Goal: Information Seeking & Learning: Learn about a topic

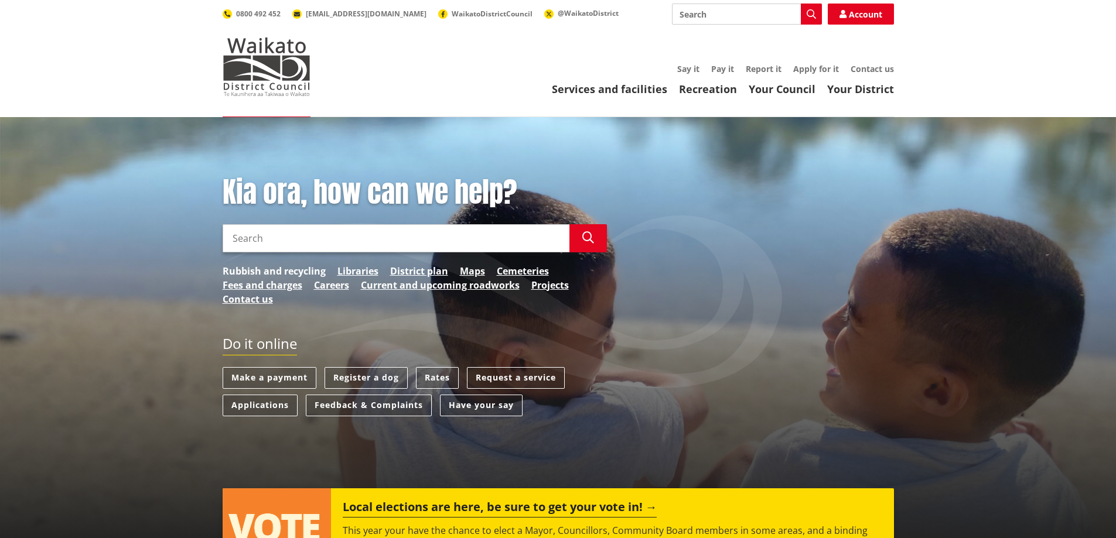
click at [248, 269] on link "Rubbish and recycling" at bounding box center [274, 271] width 103 height 14
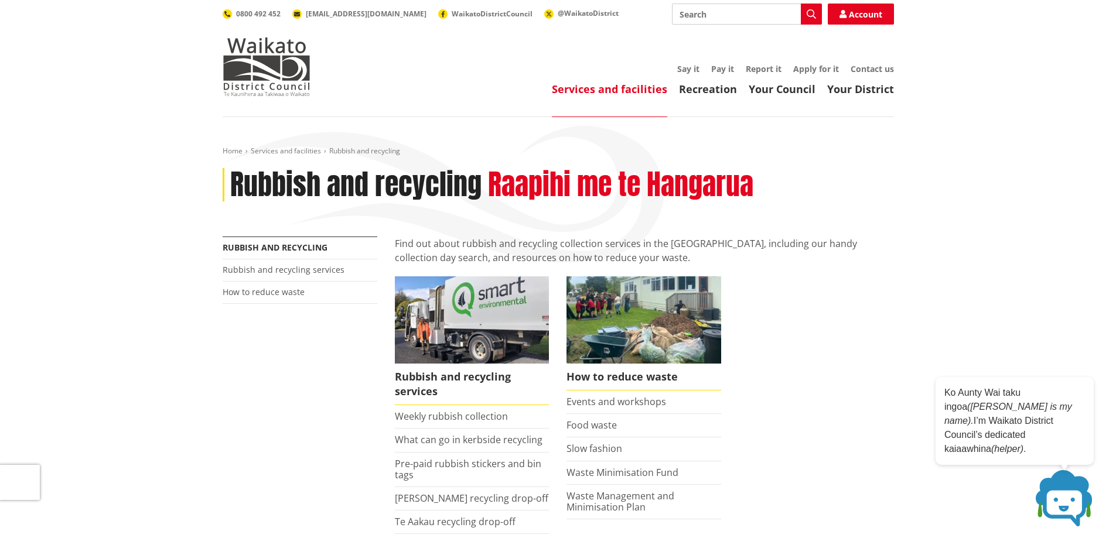
click at [694, 14] on input "Search" at bounding box center [747, 14] width 150 height 21
type input "inorganic"
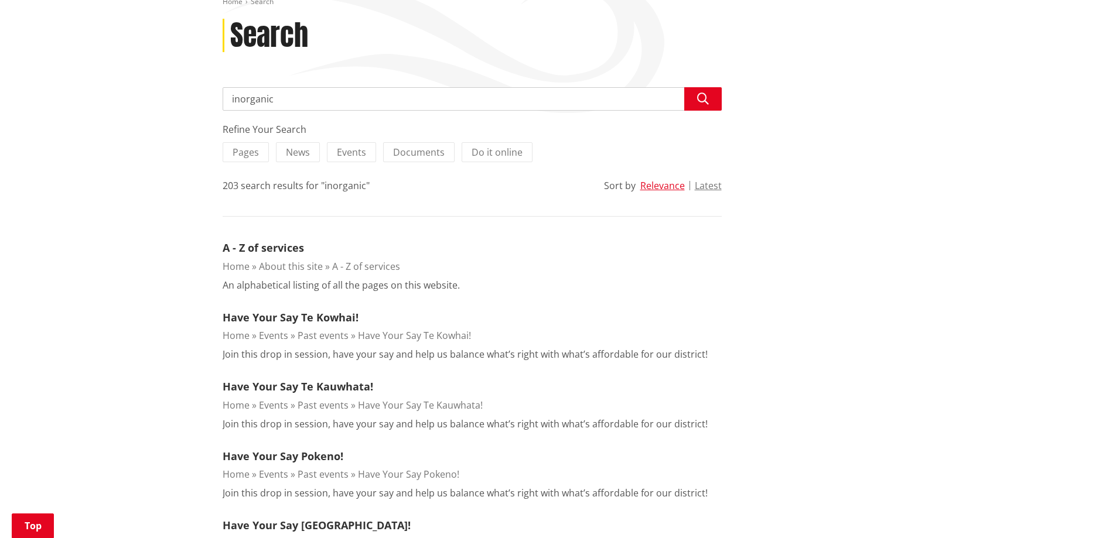
scroll to position [176, 0]
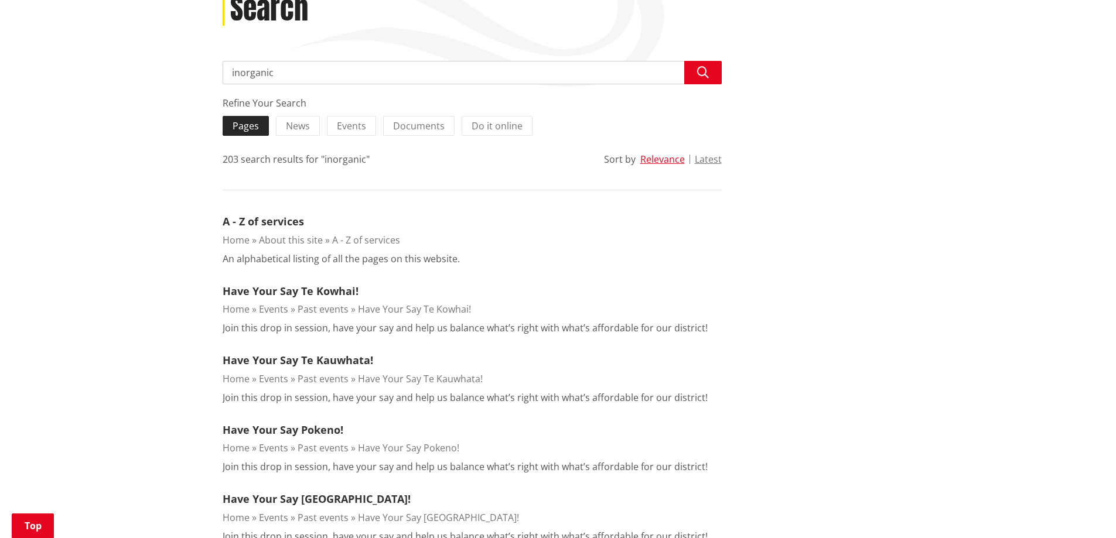
click at [228, 121] on label "Pages" at bounding box center [246, 126] width 46 height 20
click at [0, 0] on input "Pages" at bounding box center [0, 0] width 0 height 0
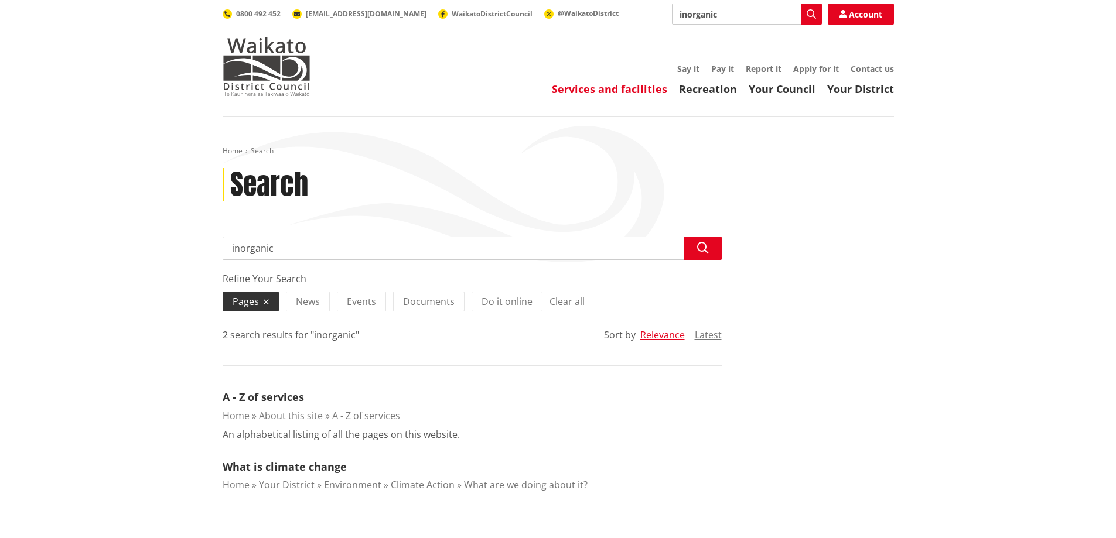
click at [631, 86] on link "Services and facilities" at bounding box center [609, 89] width 115 height 14
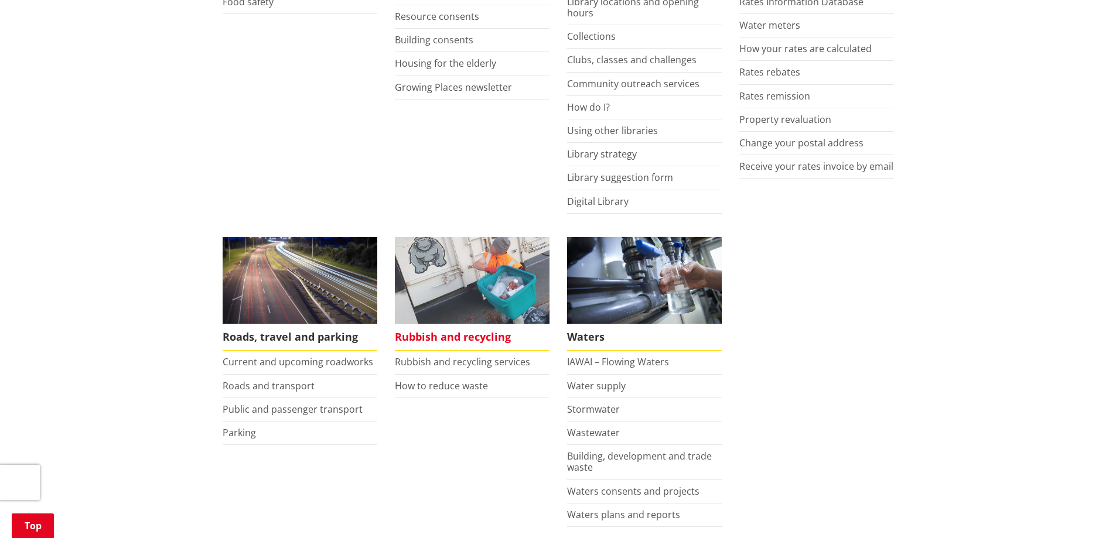
scroll to position [644, 0]
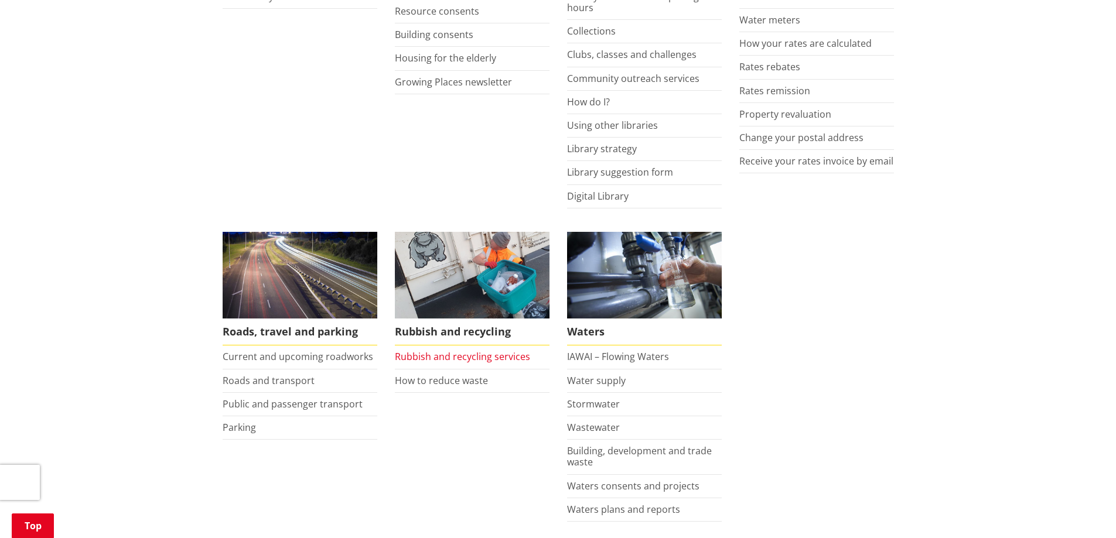
click at [460, 355] on link "Rubbish and recycling services" at bounding box center [462, 356] width 135 height 13
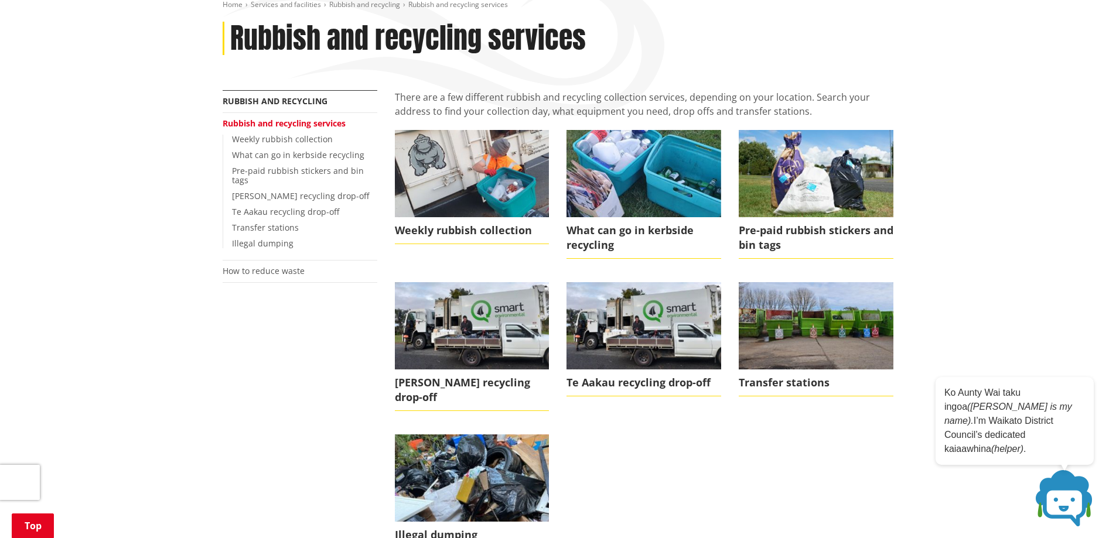
scroll to position [176, 0]
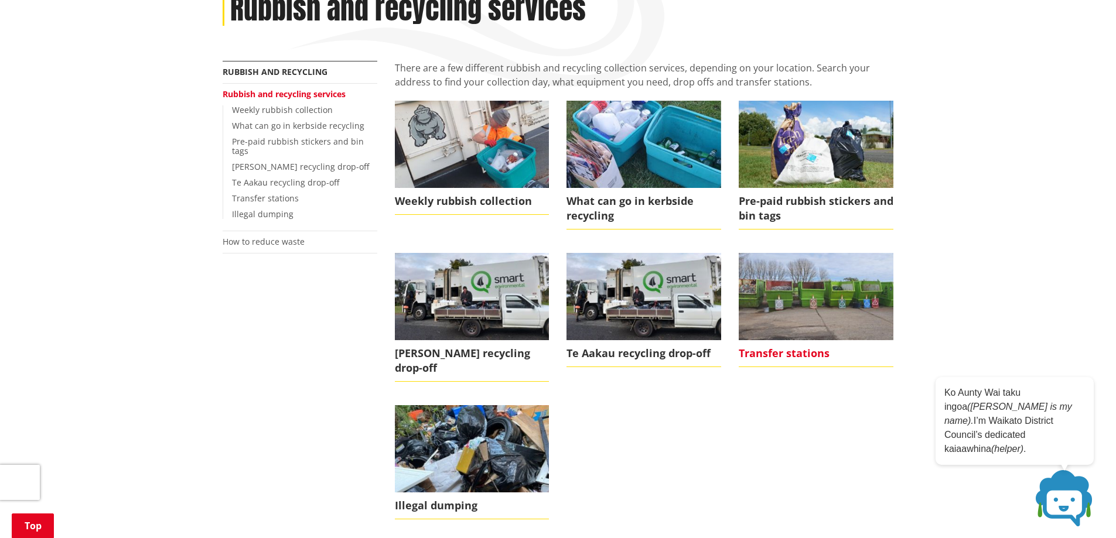
click at [839, 289] on img at bounding box center [816, 296] width 155 height 87
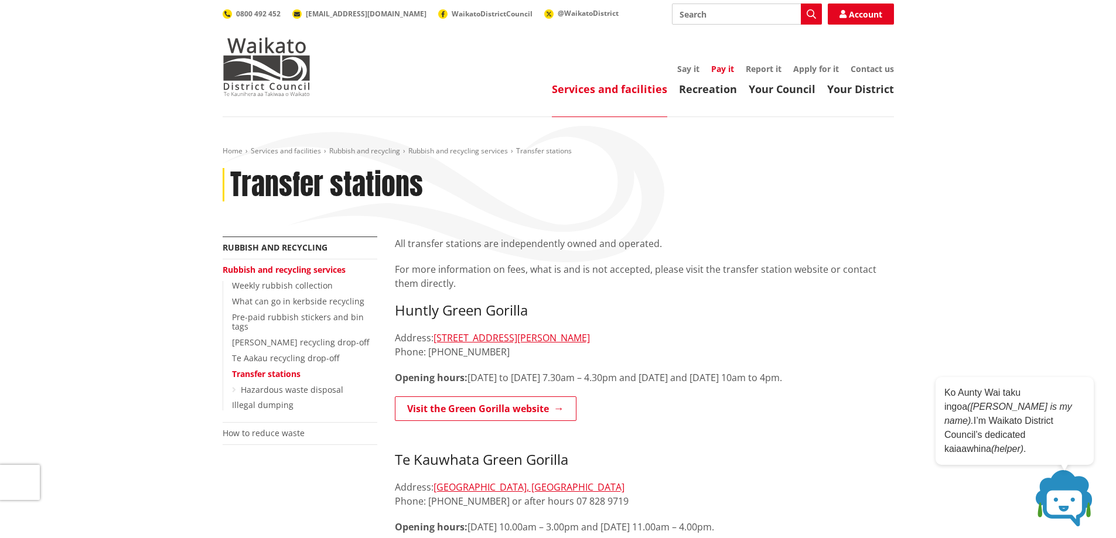
click at [720, 69] on link "Pay it" at bounding box center [722, 68] width 23 height 11
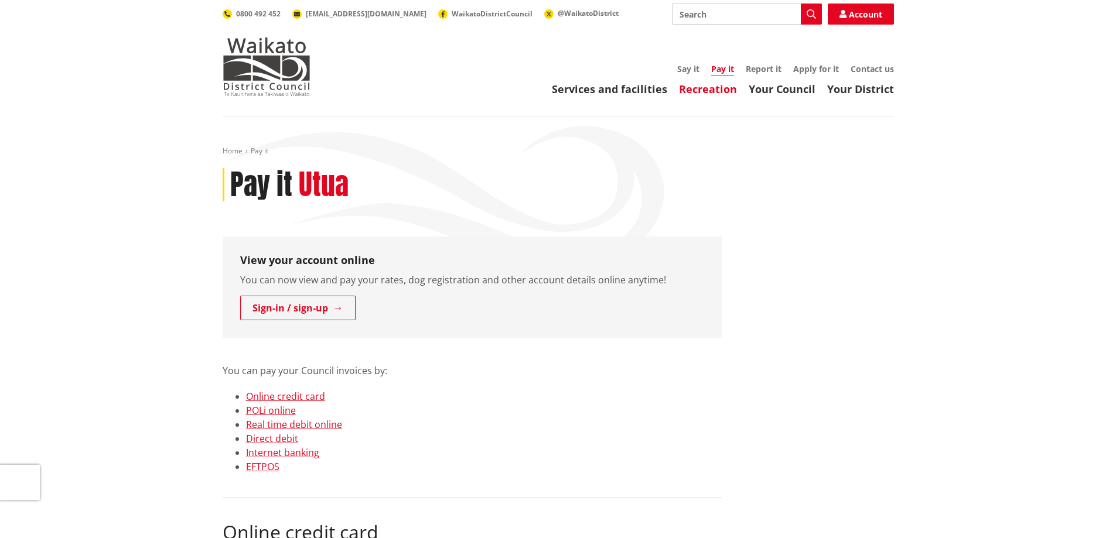
click at [696, 92] on link "Recreation" at bounding box center [708, 89] width 58 height 14
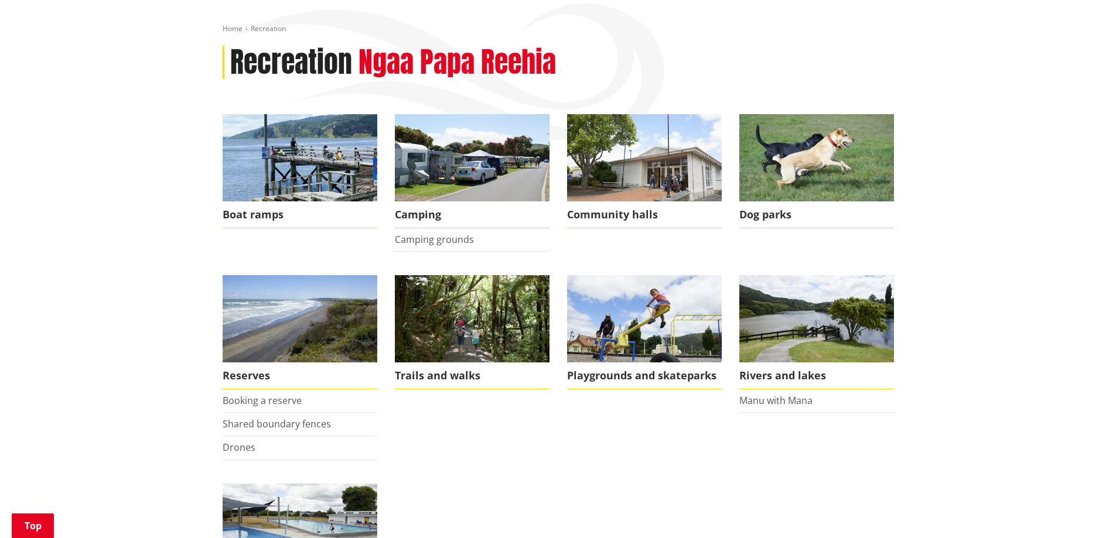
scroll to position [117, 0]
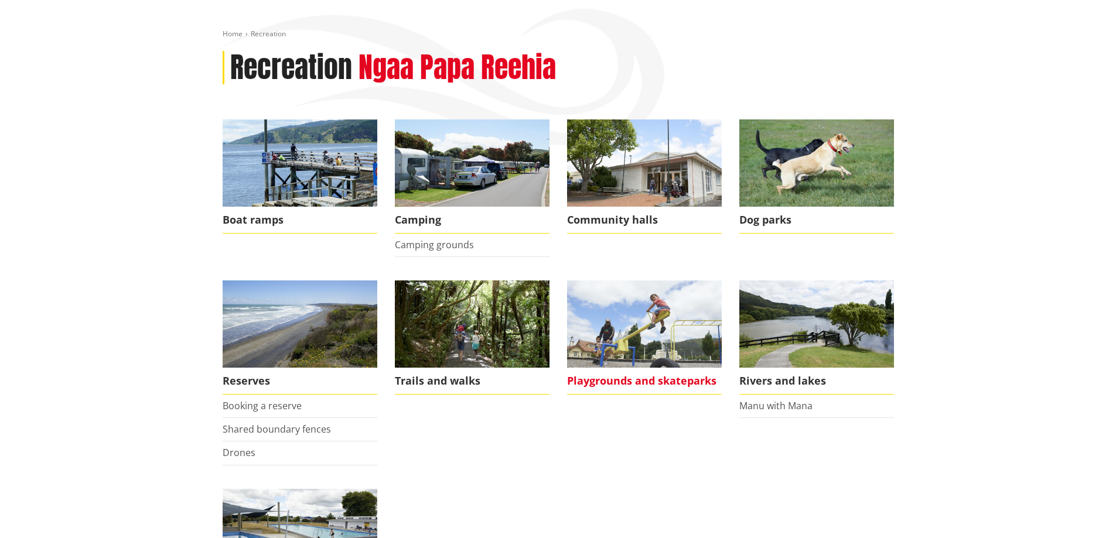
click at [625, 336] on img at bounding box center [644, 324] width 155 height 87
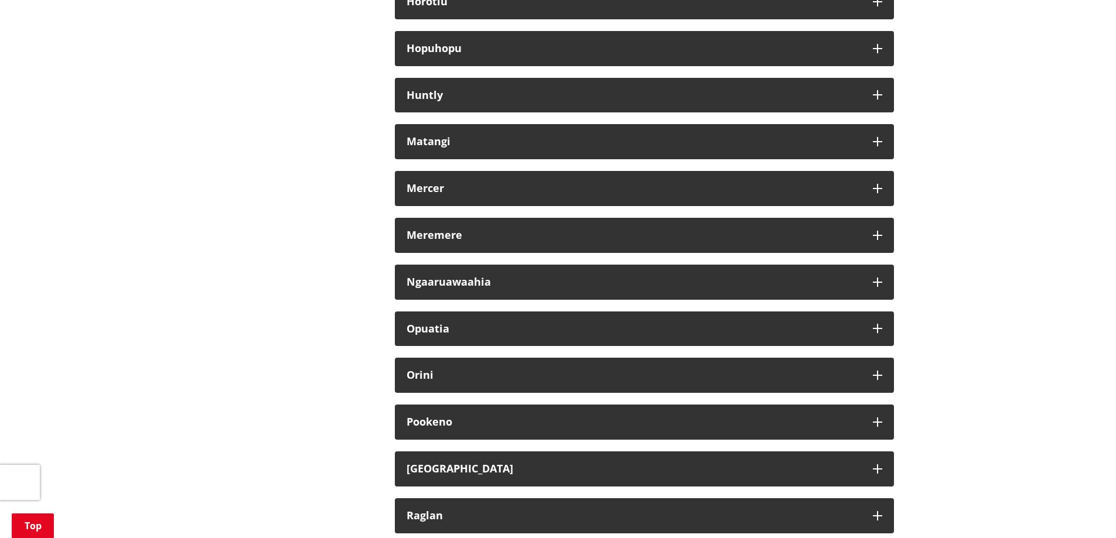
scroll to position [761, 0]
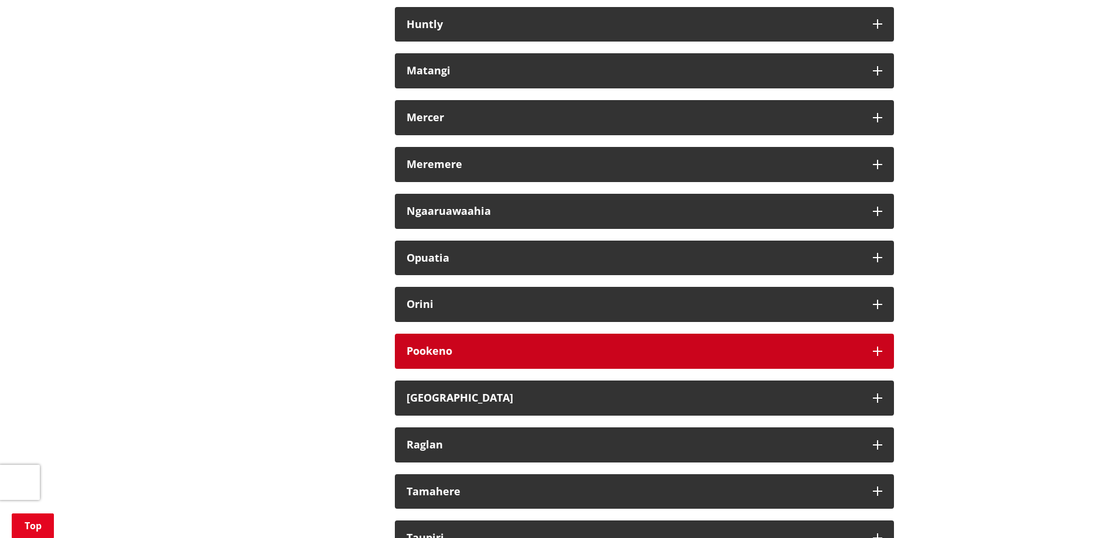
click at [686, 344] on button "Pookeno" at bounding box center [644, 351] width 499 height 35
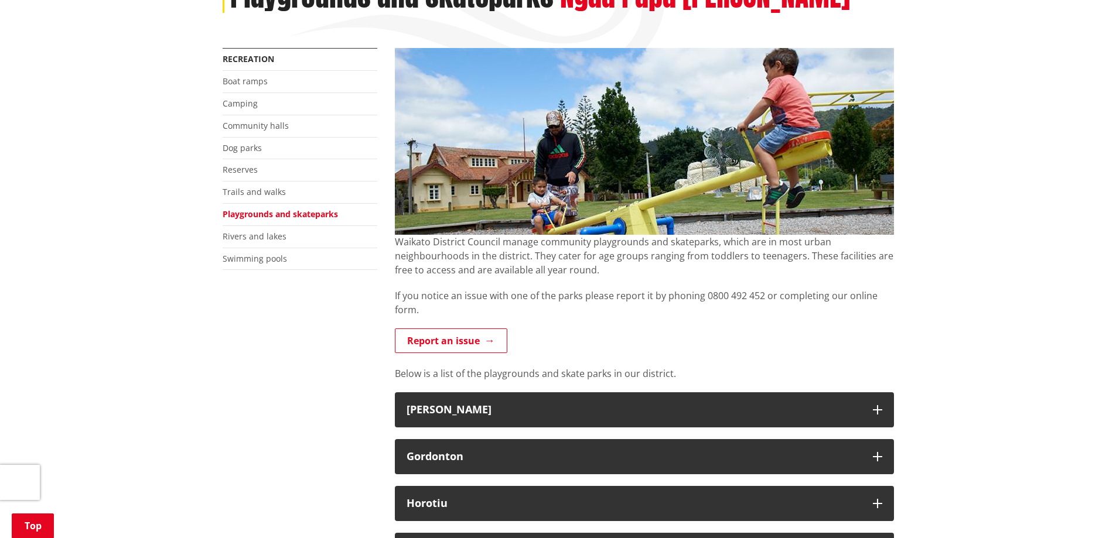
scroll to position [0, 0]
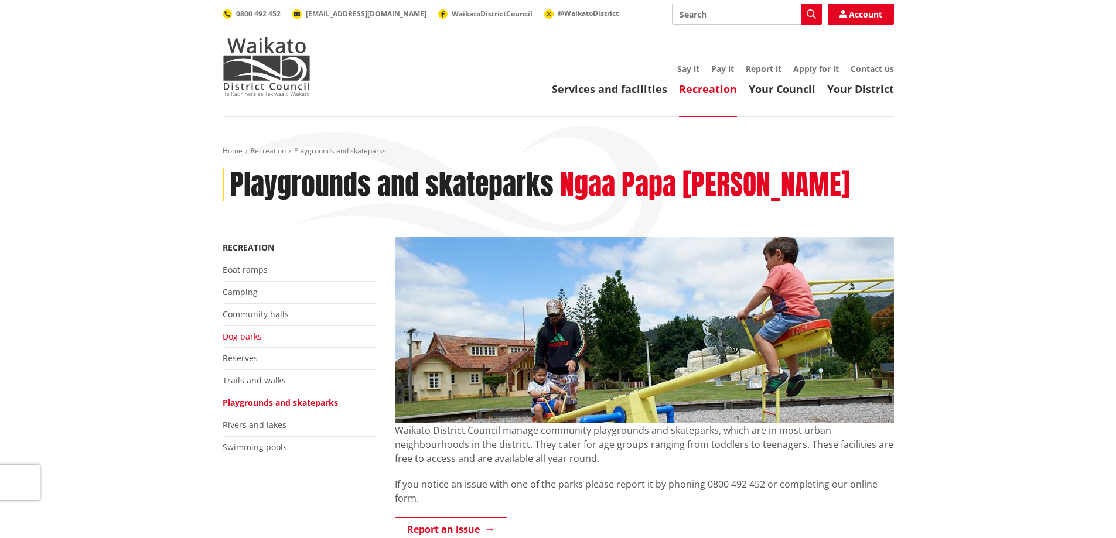
click at [250, 337] on link "Dog parks" at bounding box center [242, 336] width 39 height 11
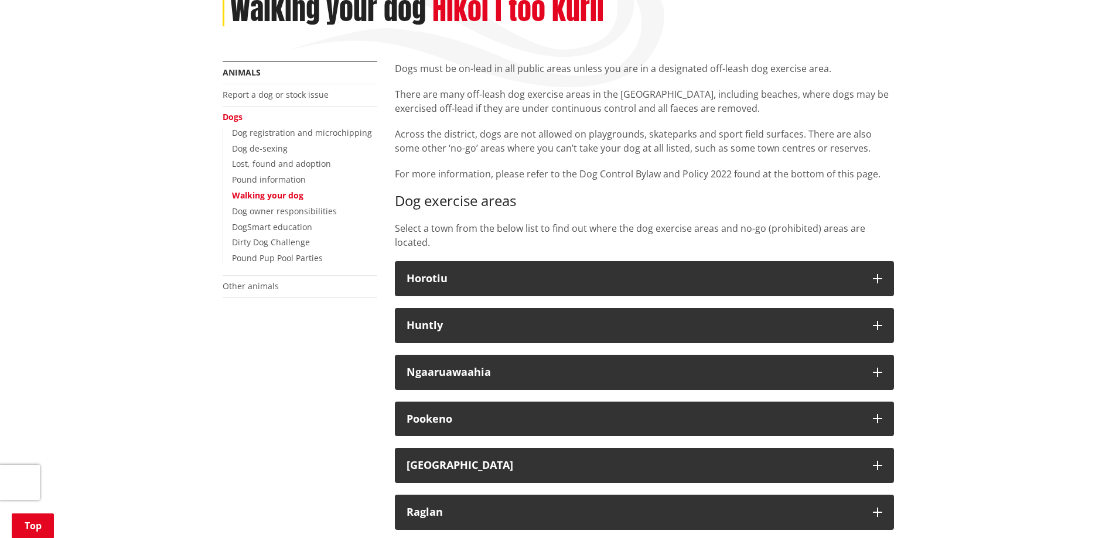
scroll to position [293, 0]
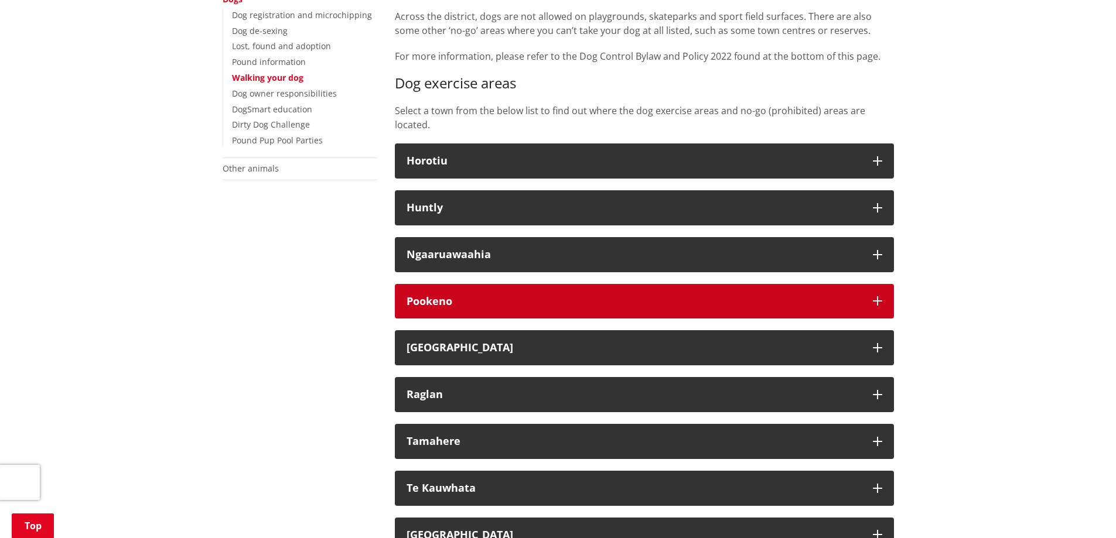
click at [758, 304] on h3 "Pookeno" at bounding box center [633, 302] width 455 height 12
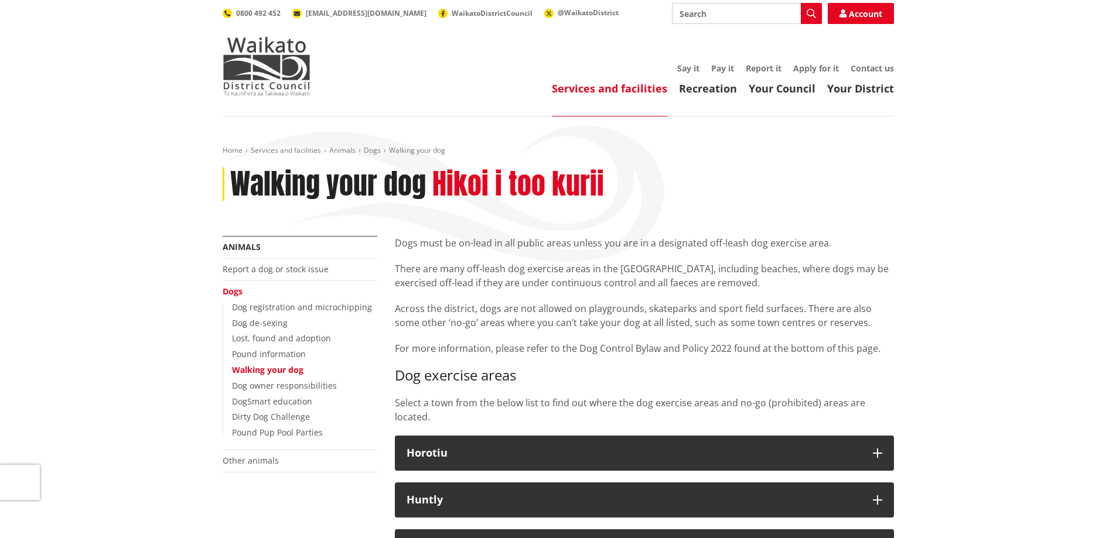
scroll to position [0, 0]
click at [693, 87] on link "Recreation" at bounding box center [708, 89] width 58 height 14
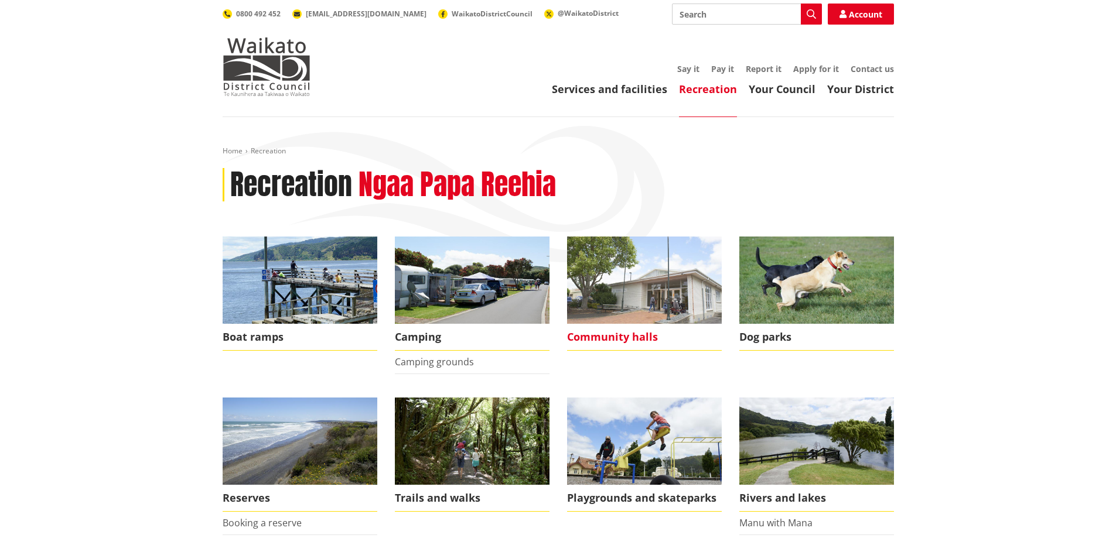
click at [659, 291] on img at bounding box center [644, 280] width 155 height 87
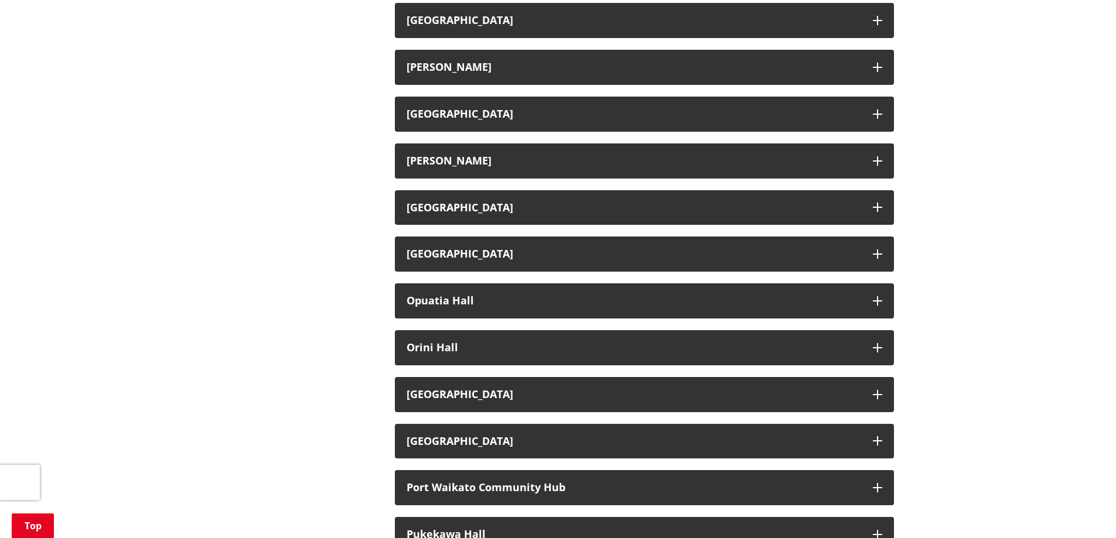
scroll to position [996, 0]
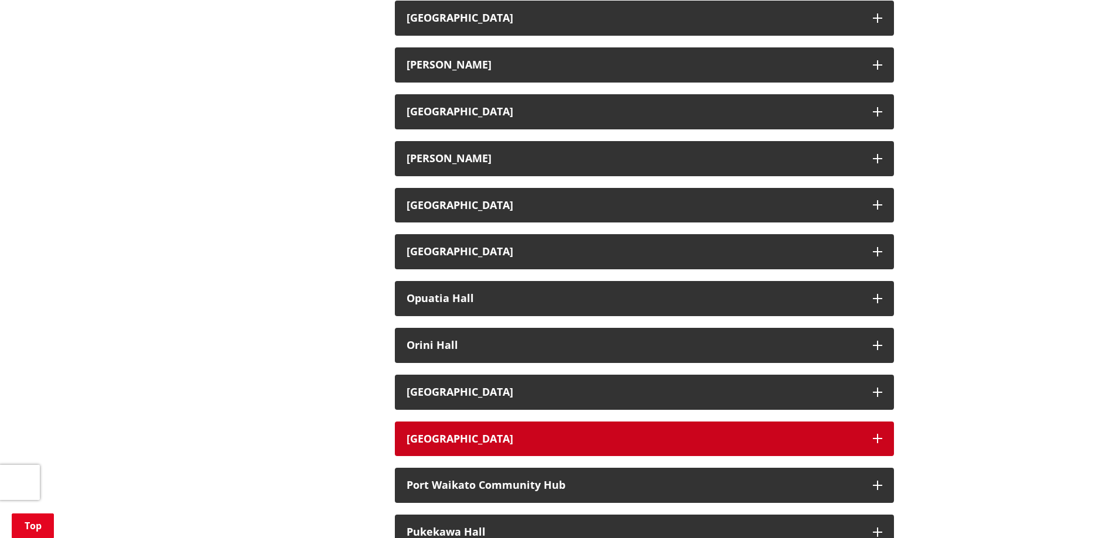
click at [679, 432] on button "Pookeno Hall" at bounding box center [644, 439] width 499 height 35
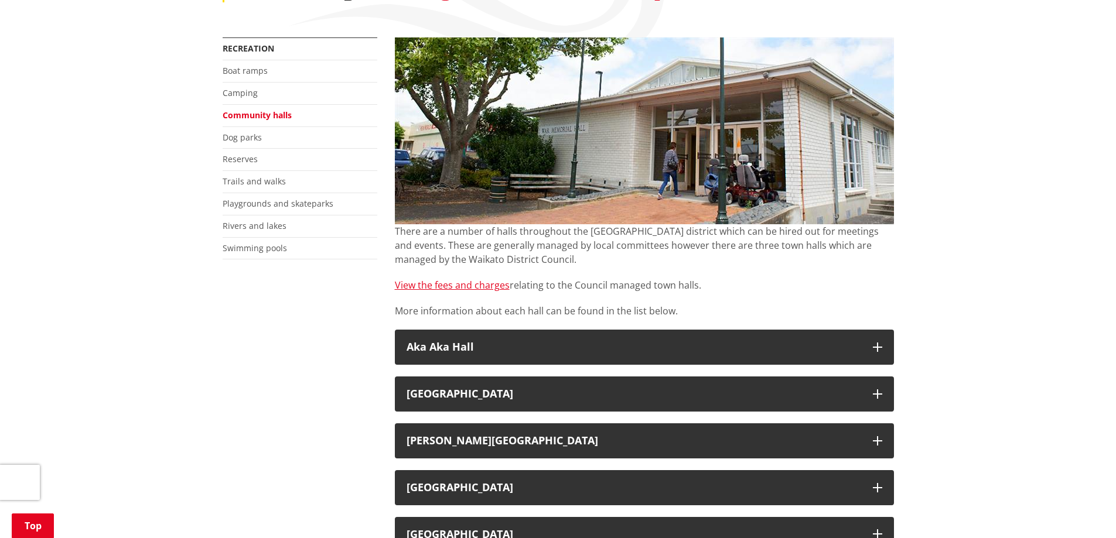
scroll to position [176, 0]
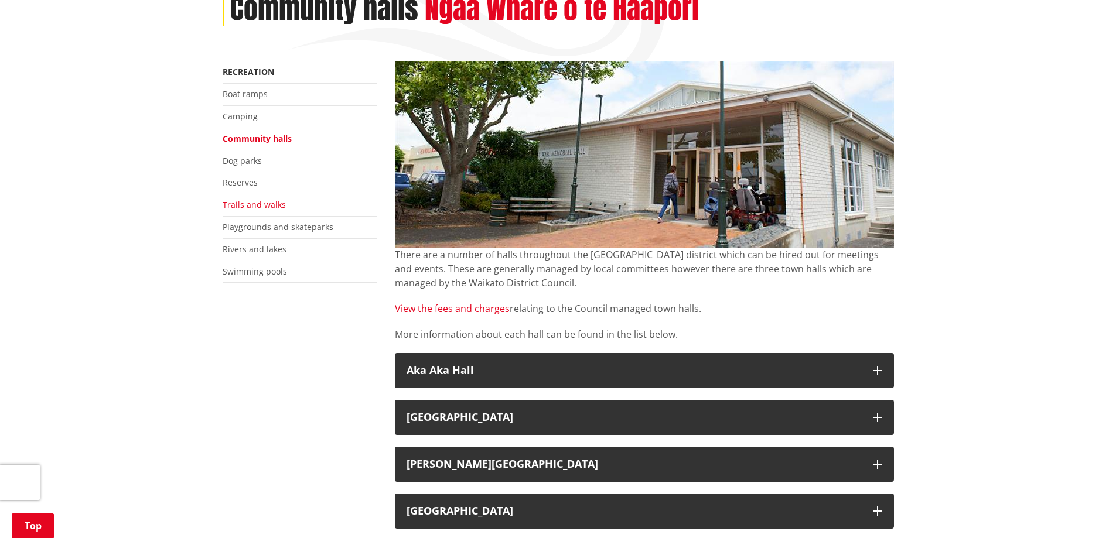
click at [264, 206] on link "Trails and walks" at bounding box center [254, 204] width 63 height 11
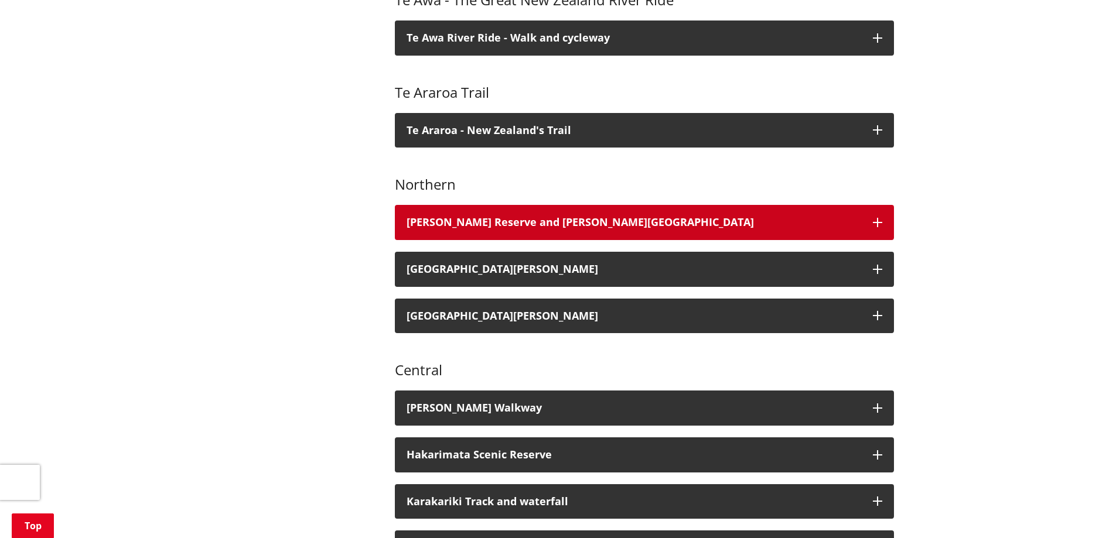
scroll to position [527, 0]
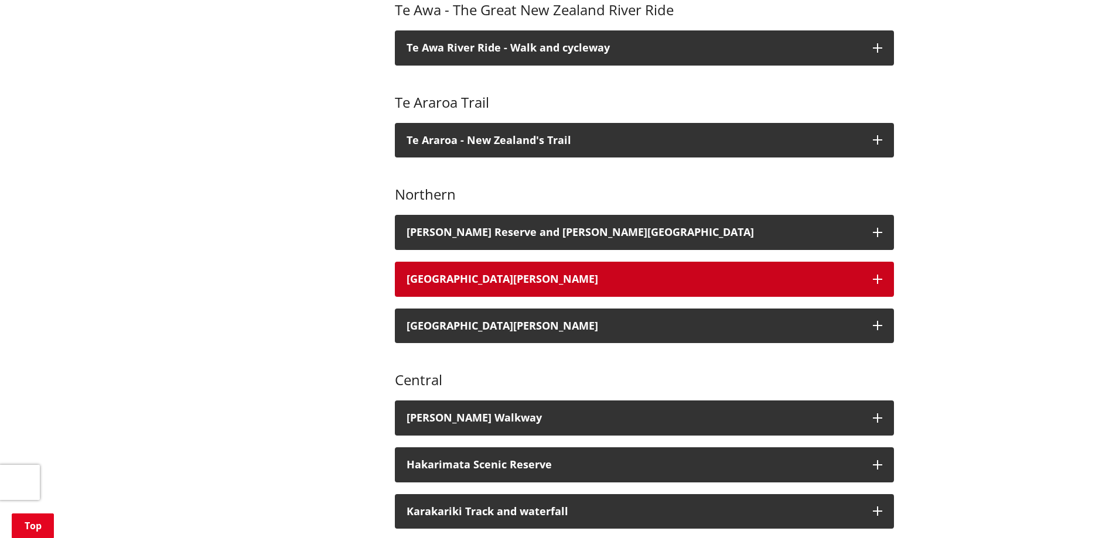
click at [625, 274] on h3 "[GEOGRAPHIC_DATA][PERSON_NAME]" at bounding box center [633, 280] width 455 height 12
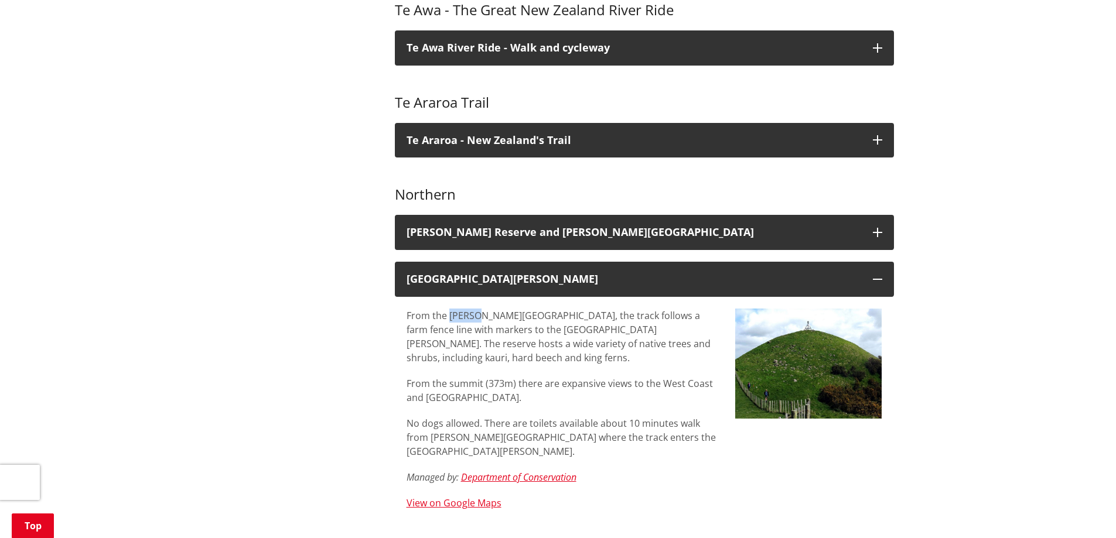
drag, startPoint x: 450, startPoint y: 302, endPoint x: 479, endPoint y: 300, distance: 29.4
click at [479, 309] on p "From the [PERSON_NAME][GEOGRAPHIC_DATA], the track follows a farm fence line wi…" at bounding box center [561, 337] width 311 height 56
drag, startPoint x: 475, startPoint y: 318, endPoint x: 603, endPoint y: 314, distance: 128.3
click at [603, 314] on p "From the [PERSON_NAME][GEOGRAPHIC_DATA], the track follows a farm fence line wi…" at bounding box center [561, 337] width 311 height 56
